Goal: Use online tool/utility: Utilize a website feature to perform a specific function

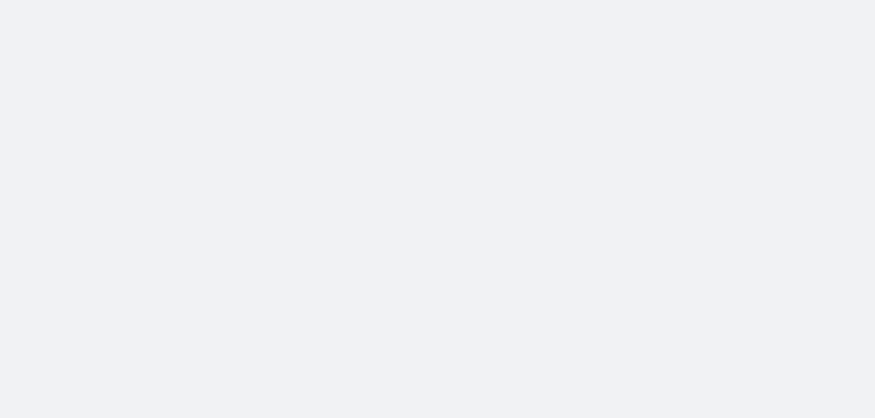
drag, startPoint x: 0, startPoint y: 0, endPoint x: 448, endPoint y: 160, distance: 476.1
click at [448, 160] on body at bounding box center [437, 209] width 875 height 418
drag, startPoint x: 427, startPoint y: 161, endPoint x: 414, endPoint y: 155, distance: 13.9
click at [414, 155] on body at bounding box center [437, 209] width 875 height 418
drag, startPoint x: 399, startPoint y: 149, endPoint x: 336, endPoint y: 134, distance: 64.8
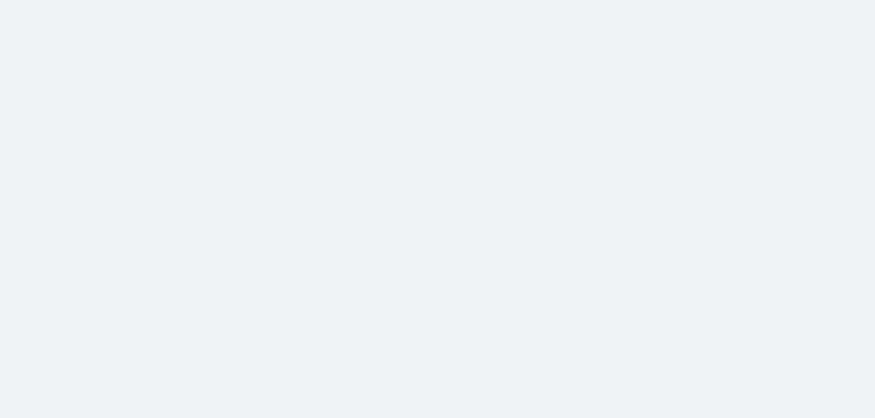
click at [336, 134] on body at bounding box center [437, 209] width 875 height 418
click at [332, 133] on body at bounding box center [437, 209] width 875 height 418
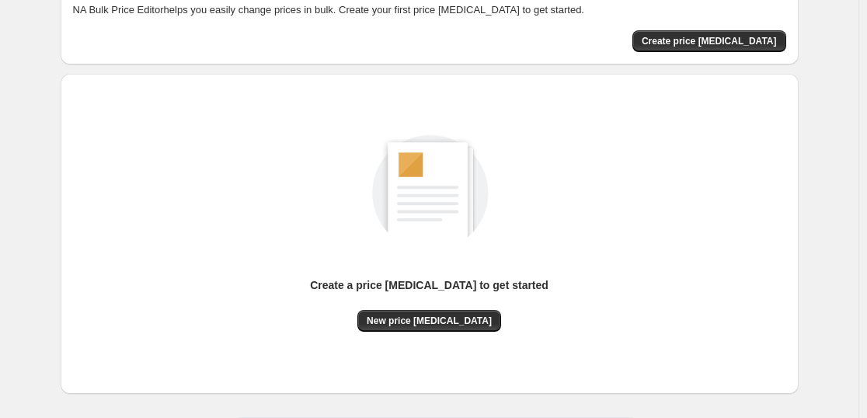
scroll to position [164, 0]
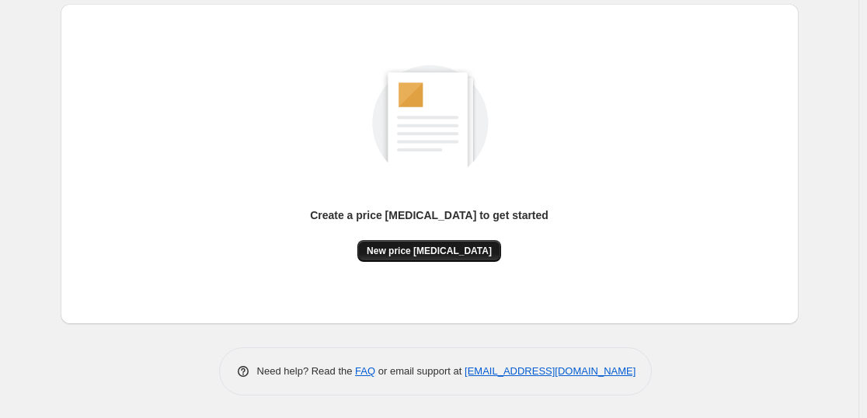
click at [400, 255] on span "New price change job" at bounding box center [429, 251] width 125 height 12
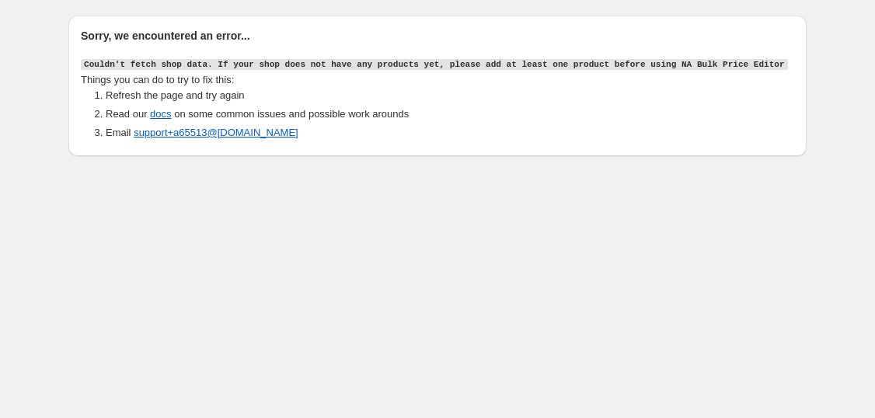
click at [17, 290] on body "Sorry, we encountered an error... Couldn't fetch shop data. If your shop does n…" at bounding box center [437, 209] width 875 height 418
